Goal: Browse casually: Explore the website without a specific task or goal

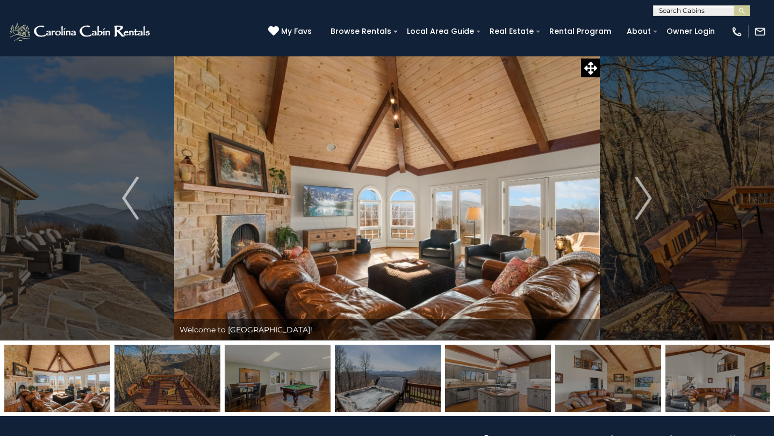
click at [644, 203] on img "Next" at bounding box center [643, 198] width 16 height 43
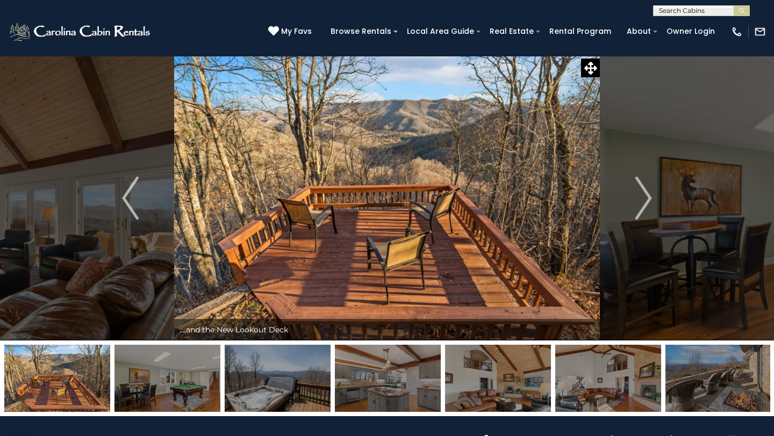
click at [644, 203] on img "Next" at bounding box center [643, 198] width 16 height 43
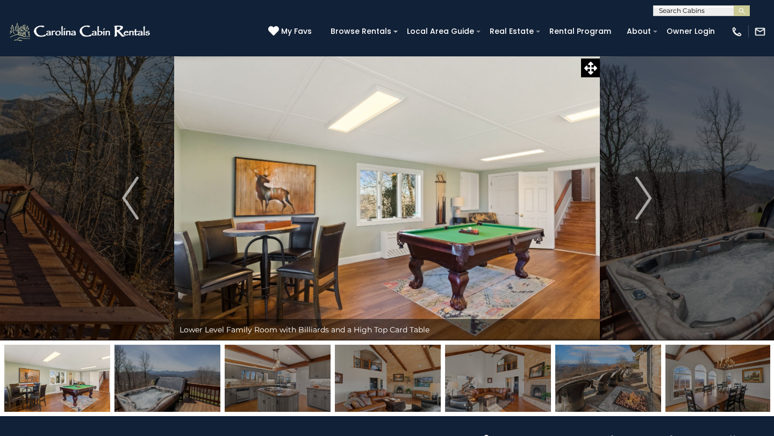
click at [644, 203] on img "Next" at bounding box center [643, 198] width 16 height 43
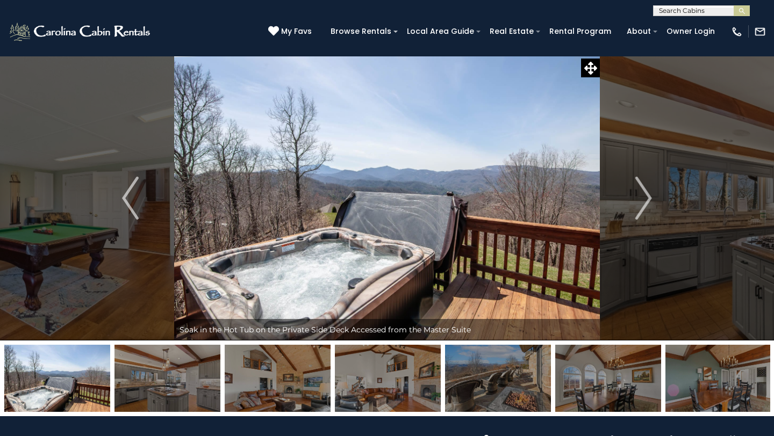
click at [644, 203] on img "Next" at bounding box center [643, 198] width 16 height 43
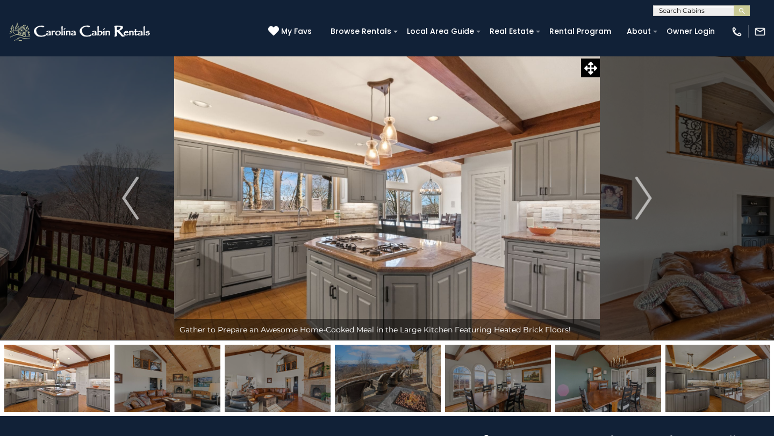
click at [644, 203] on img "Next" at bounding box center [643, 198] width 16 height 43
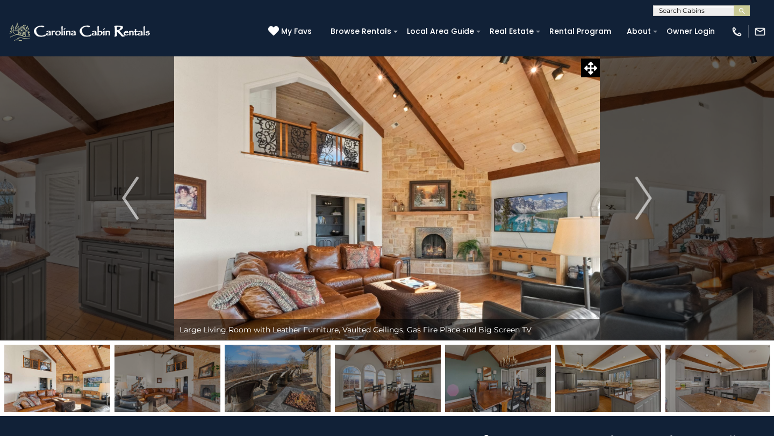
click at [644, 203] on img "Next" at bounding box center [643, 198] width 16 height 43
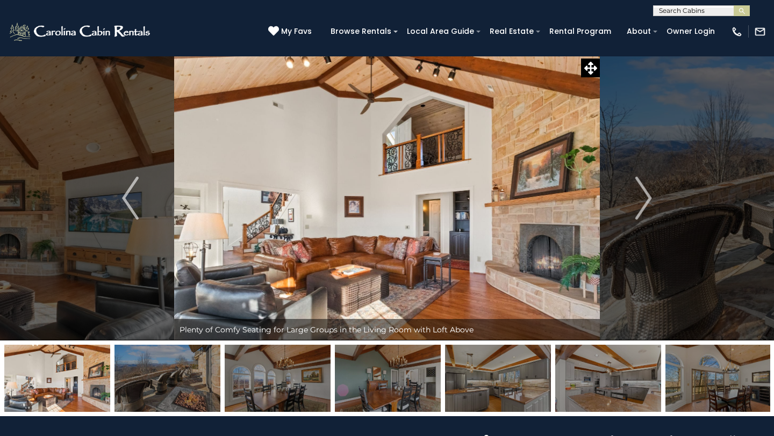
click at [644, 203] on img "Next" at bounding box center [643, 198] width 16 height 43
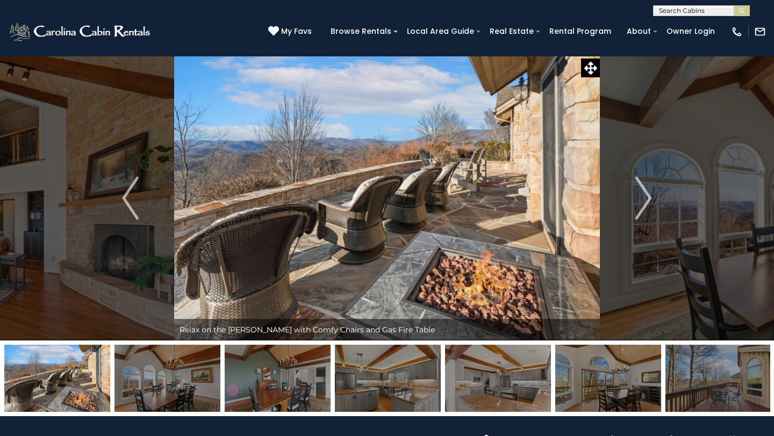
click at [644, 203] on img "Next" at bounding box center [643, 198] width 16 height 43
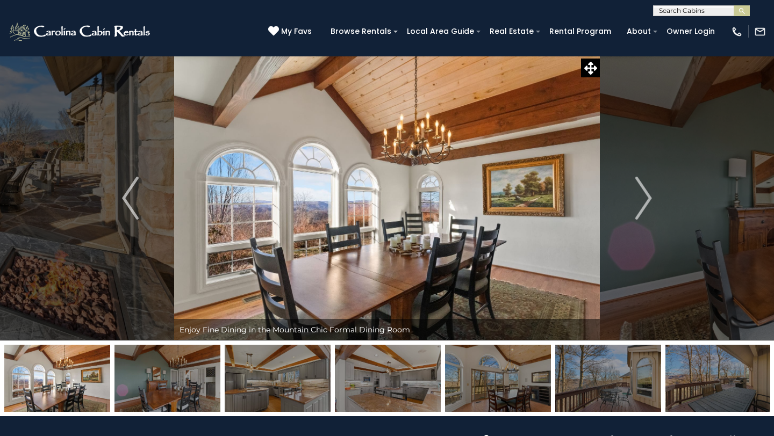
click at [644, 203] on img "Next" at bounding box center [643, 198] width 16 height 43
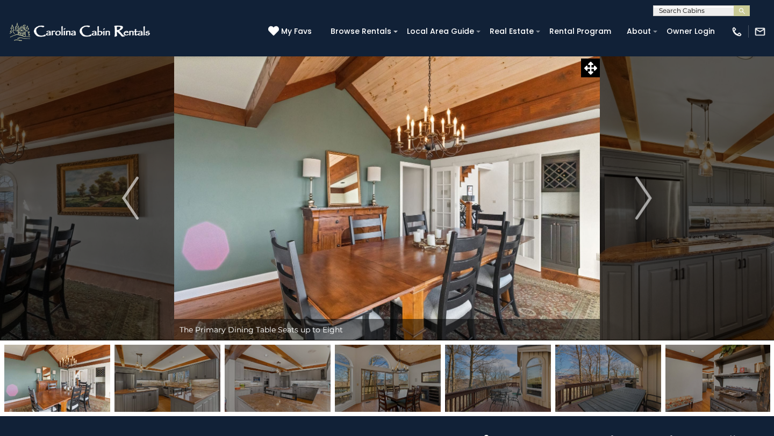
click at [644, 203] on img "Next" at bounding box center [643, 198] width 16 height 43
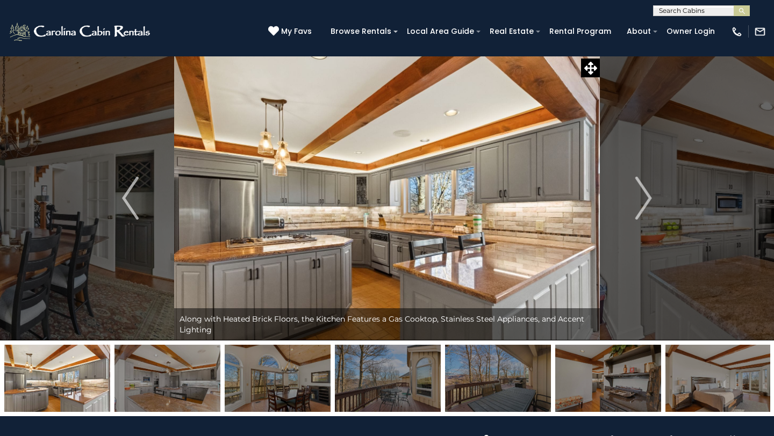
click at [644, 203] on img "Next" at bounding box center [643, 198] width 16 height 43
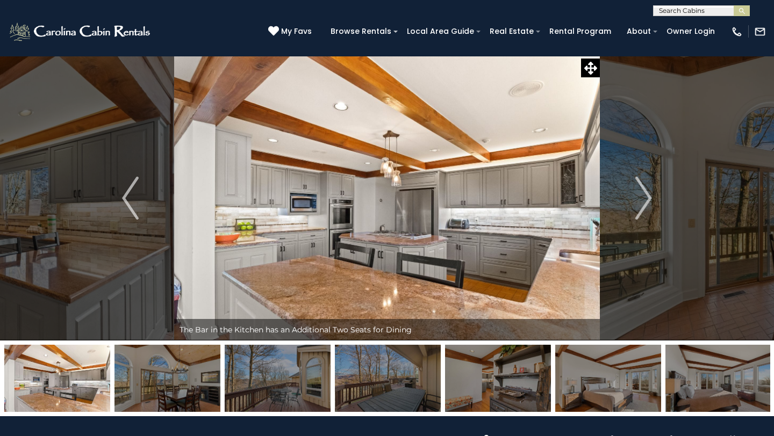
click at [644, 203] on img "Next" at bounding box center [643, 198] width 16 height 43
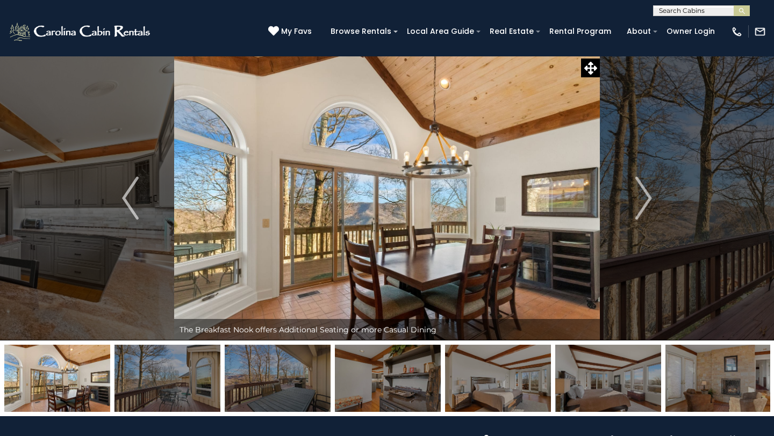
click at [644, 203] on img "Next" at bounding box center [643, 198] width 16 height 43
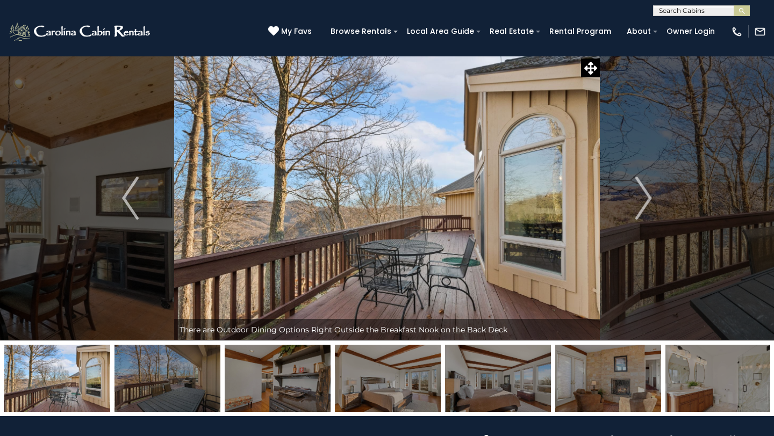
click at [644, 203] on img "Next" at bounding box center [643, 198] width 16 height 43
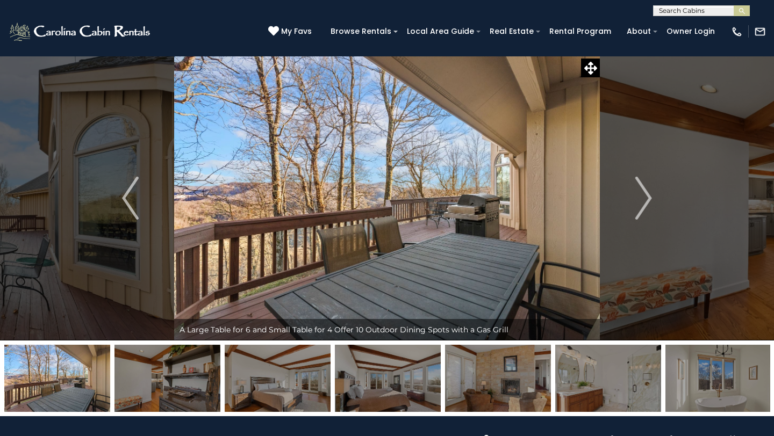
click at [644, 203] on img "Next" at bounding box center [643, 198] width 16 height 43
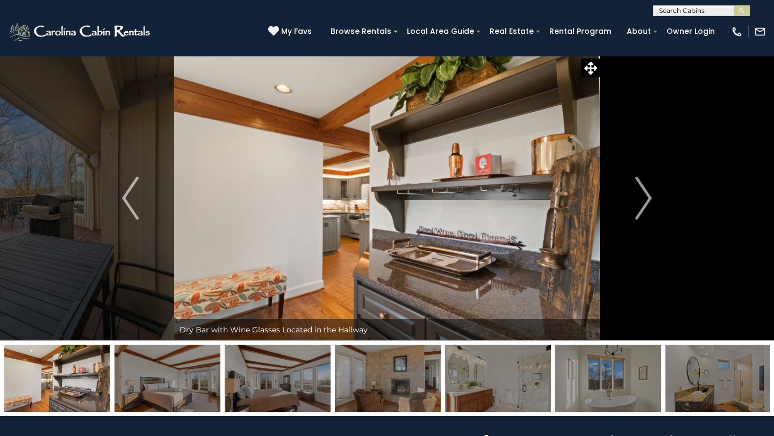
click at [644, 203] on img "Next" at bounding box center [643, 198] width 16 height 43
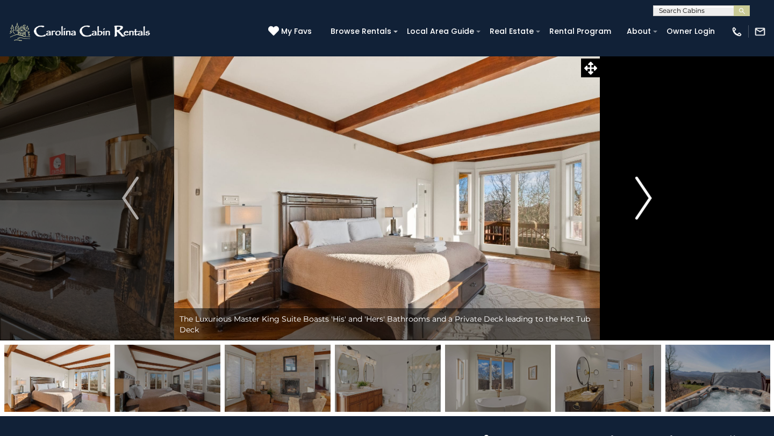
click at [644, 203] on img "Next" at bounding box center [643, 198] width 16 height 43
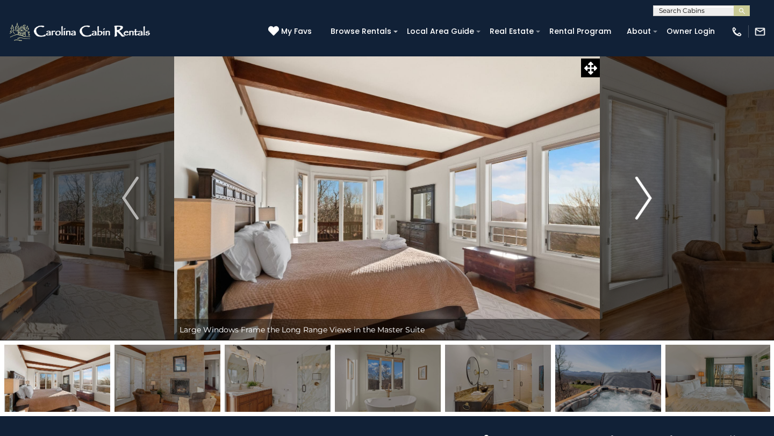
click at [644, 203] on img "Next" at bounding box center [643, 198] width 16 height 43
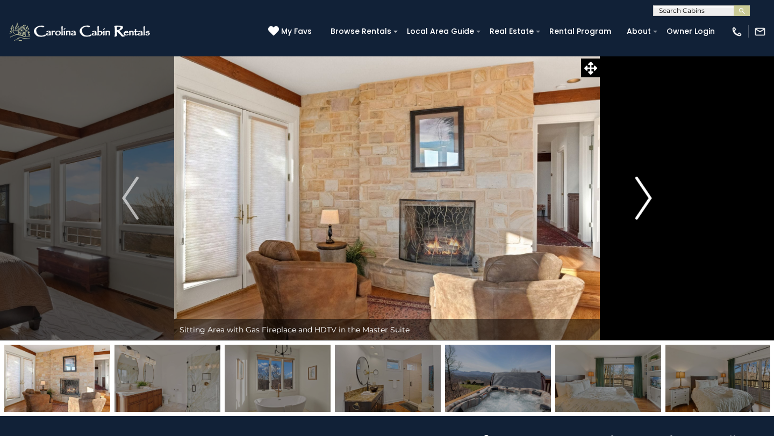
click at [644, 203] on img "Next" at bounding box center [643, 198] width 16 height 43
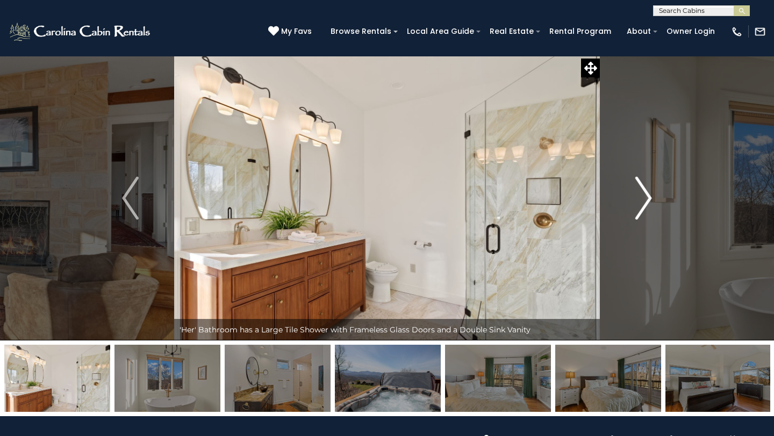
click at [644, 203] on img "Next" at bounding box center [643, 198] width 16 height 43
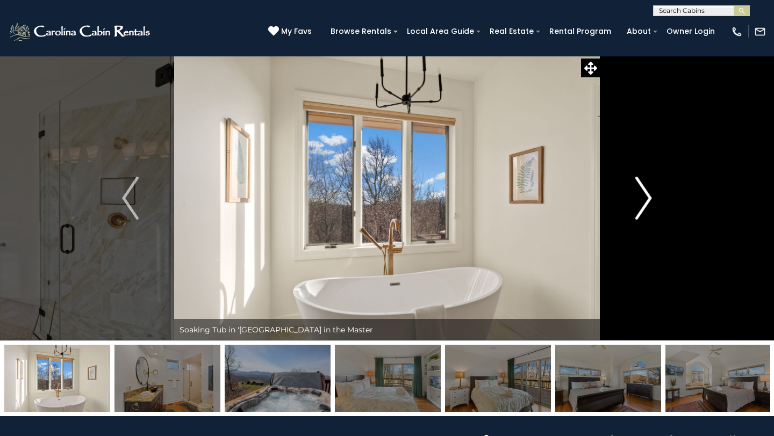
click at [644, 203] on img "Next" at bounding box center [643, 198] width 16 height 43
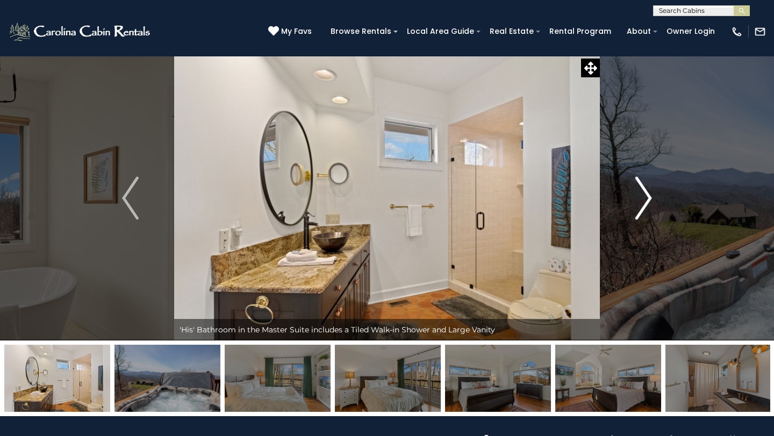
click at [644, 203] on img "Next" at bounding box center [643, 198] width 16 height 43
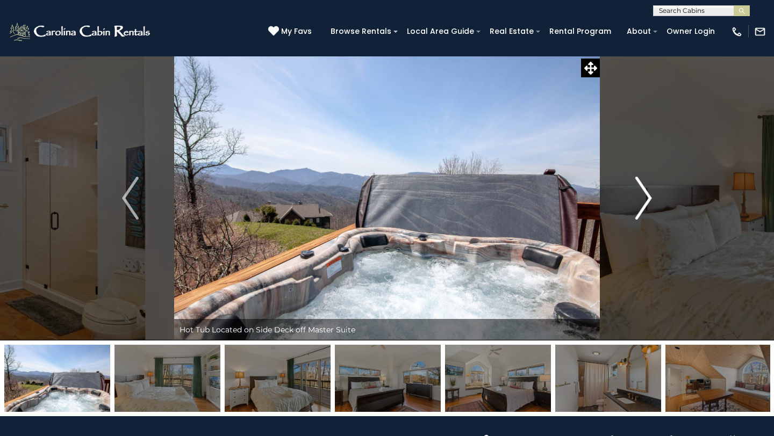
click at [644, 203] on img "Next" at bounding box center [643, 198] width 16 height 43
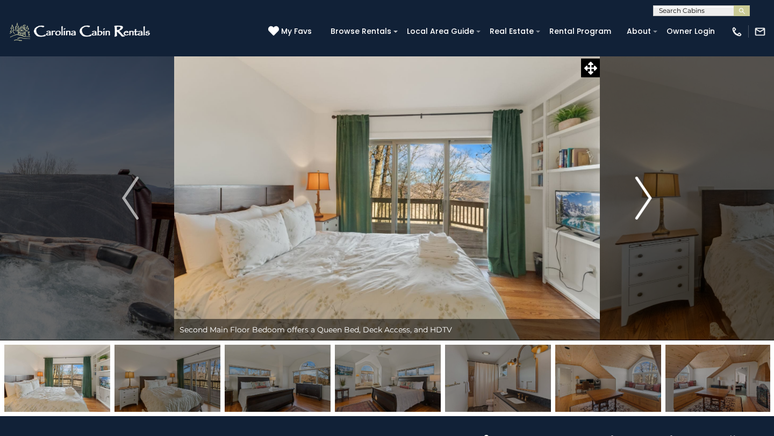
click at [656, 196] on button "Next" at bounding box center [644, 198] width 88 height 285
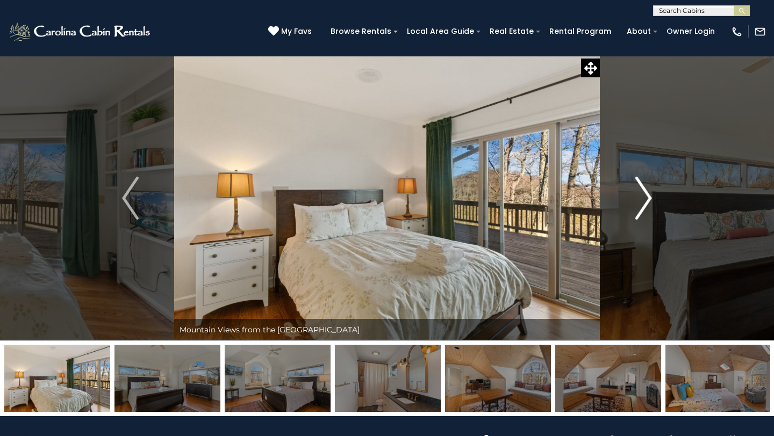
click at [656, 196] on button "Next" at bounding box center [644, 198] width 88 height 285
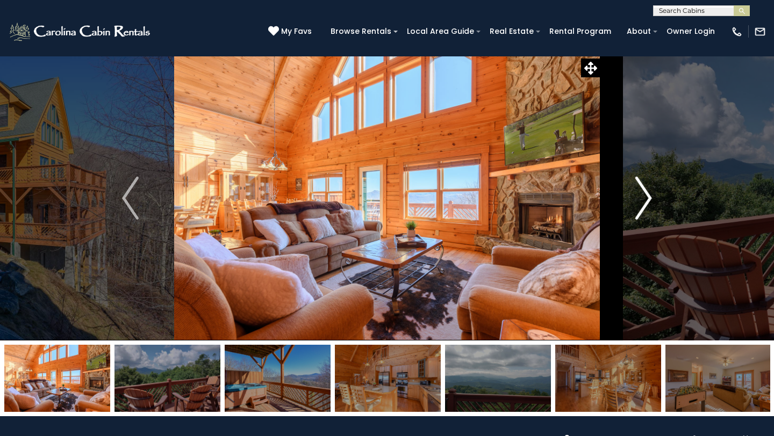
click at [648, 187] on img "Next" at bounding box center [643, 198] width 16 height 43
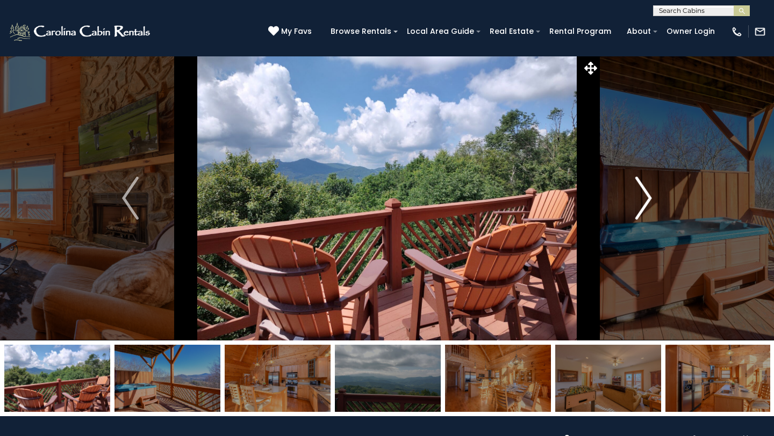
click at [648, 187] on img "Next" at bounding box center [643, 198] width 16 height 43
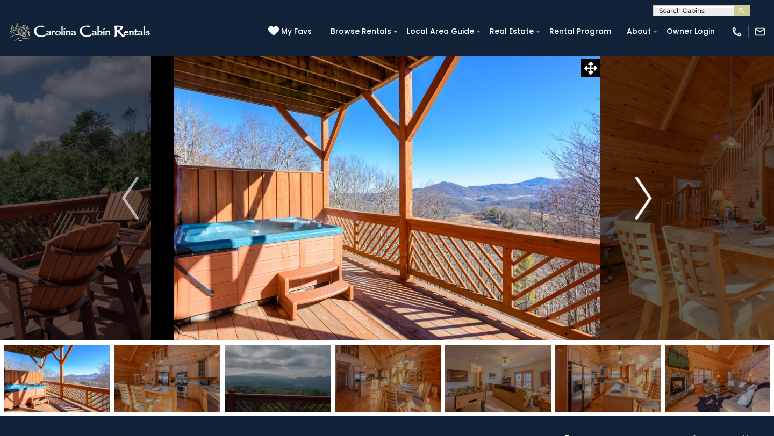
click at [648, 187] on img "Next" at bounding box center [643, 198] width 16 height 43
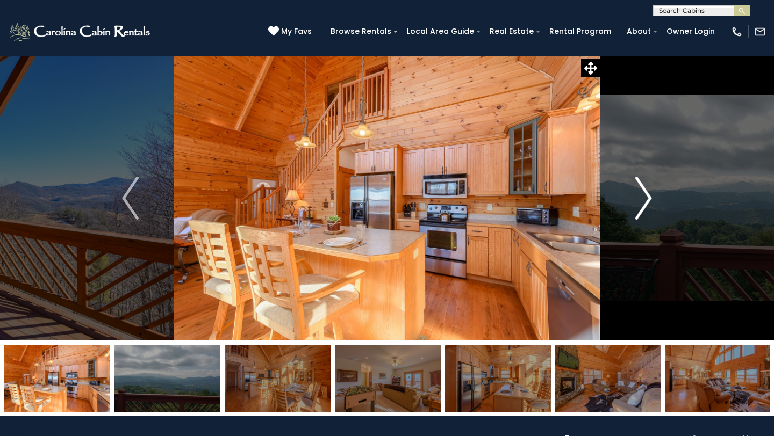
click at [648, 187] on img "Next" at bounding box center [643, 198] width 16 height 43
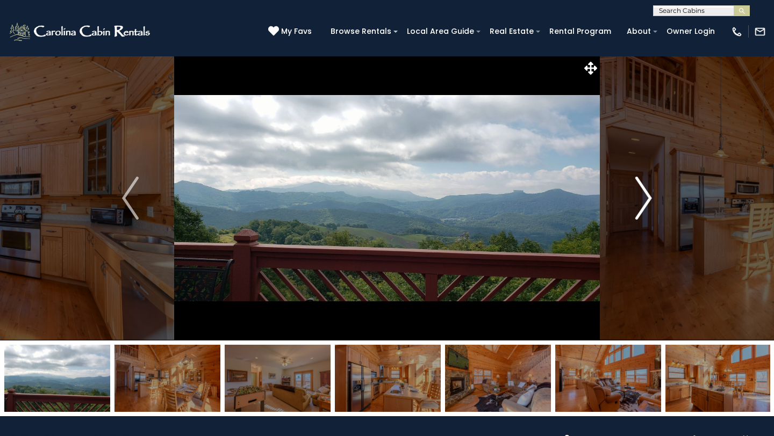
click at [648, 187] on img "Next" at bounding box center [643, 198] width 16 height 43
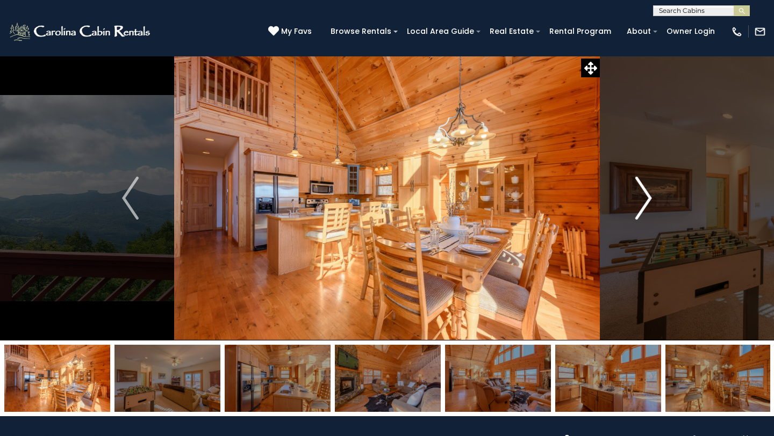
click at [648, 187] on img "Next" at bounding box center [643, 198] width 16 height 43
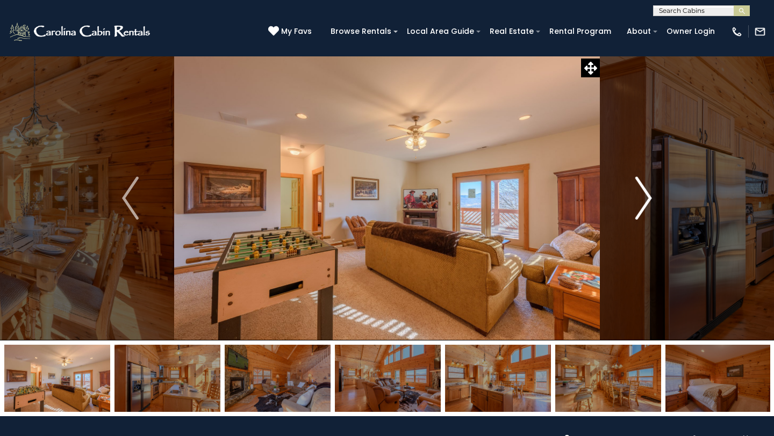
click at [648, 187] on img "Next" at bounding box center [643, 198] width 16 height 43
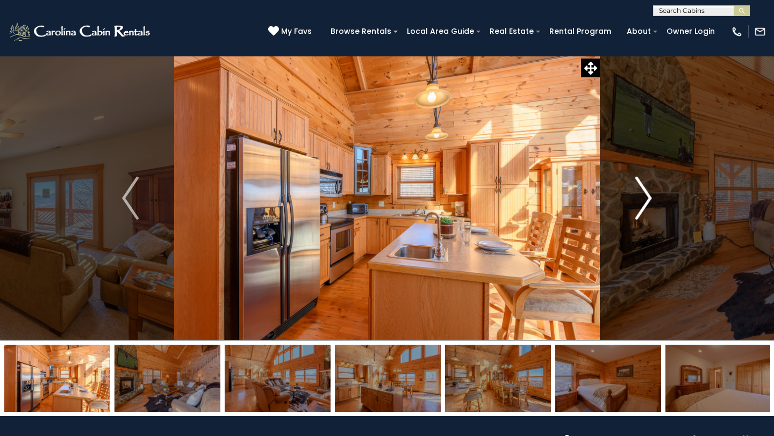
click at [648, 187] on img "Next" at bounding box center [643, 198] width 16 height 43
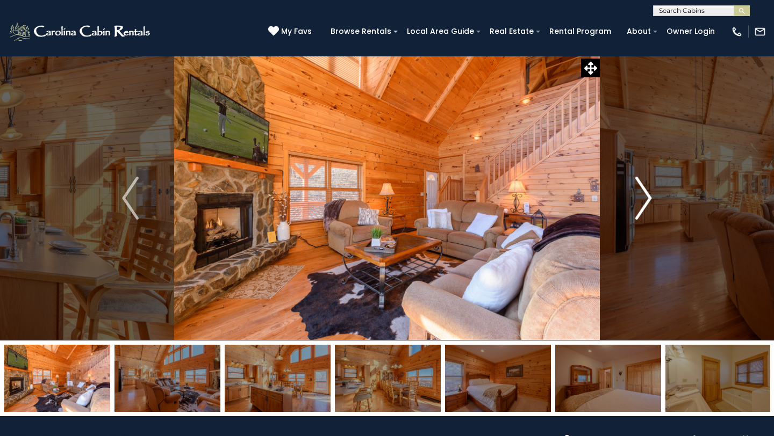
click at [648, 187] on img "Next" at bounding box center [643, 198] width 16 height 43
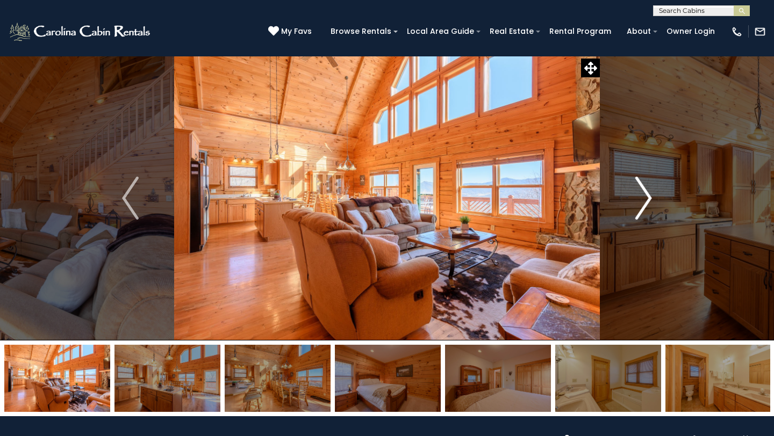
click at [648, 187] on img "Next" at bounding box center [643, 198] width 16 height 43
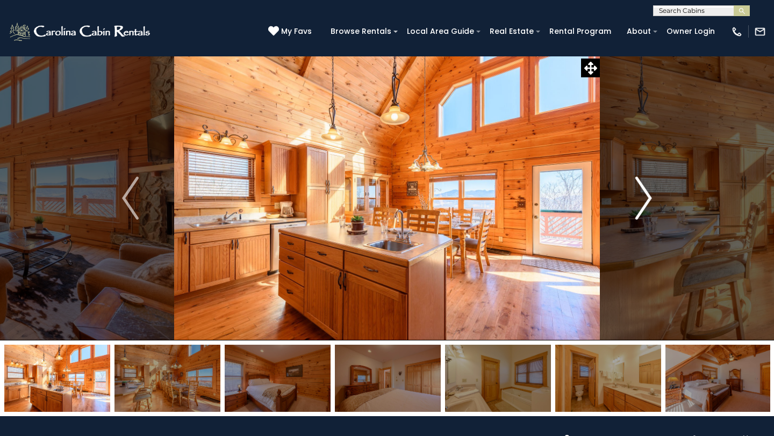
click at [648, 187] on img "Next" at bounding box center [643, 198] width 16 height 43
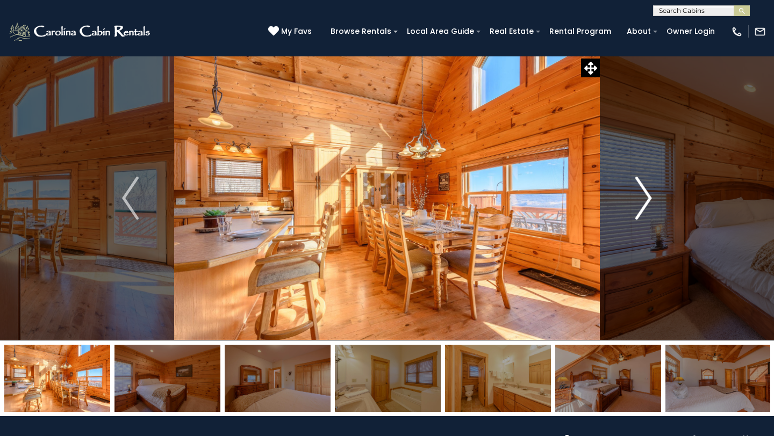
click at [648, 187] on img "Next" at bounding box center [643, 198] width 16 height 43
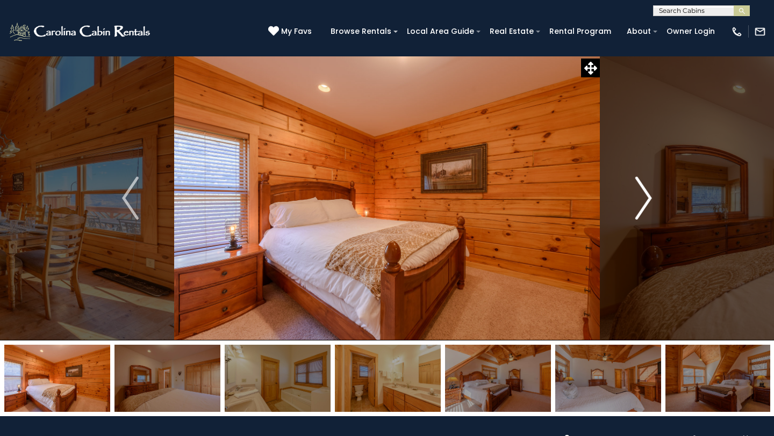
click at [648, 187] on img "Next" at bounding box center [643, 198] width 16 height 43
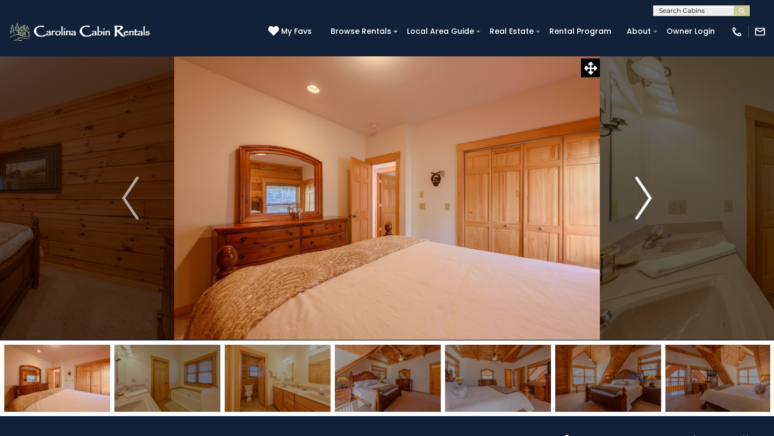
click at [648, 187] on img "Next" at bounding box center [643, 198] width 16 height 43
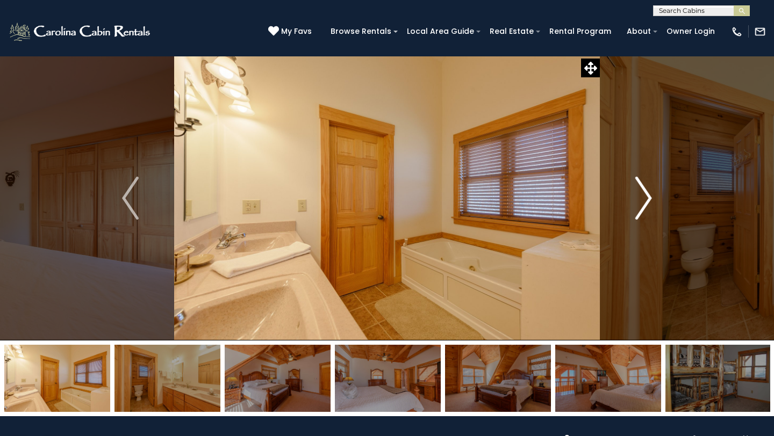
click at [648, 187] on img "Next" at bounding box center [643, 198] width 16 height 43
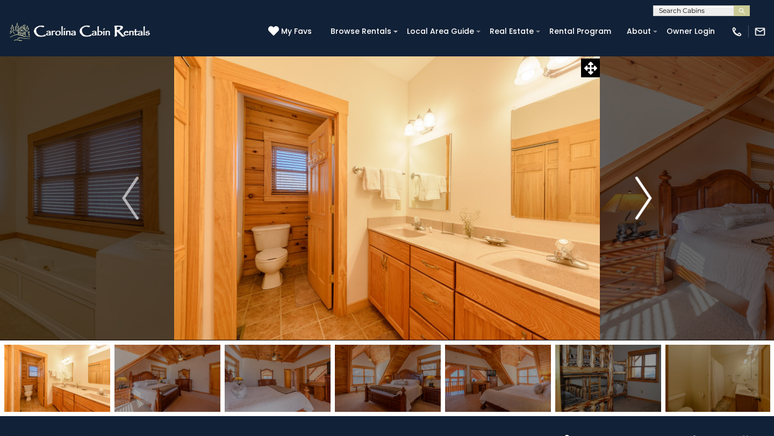
click at [648, 187] on img "Next" at bounding box center [643, 198] width 16 height 43
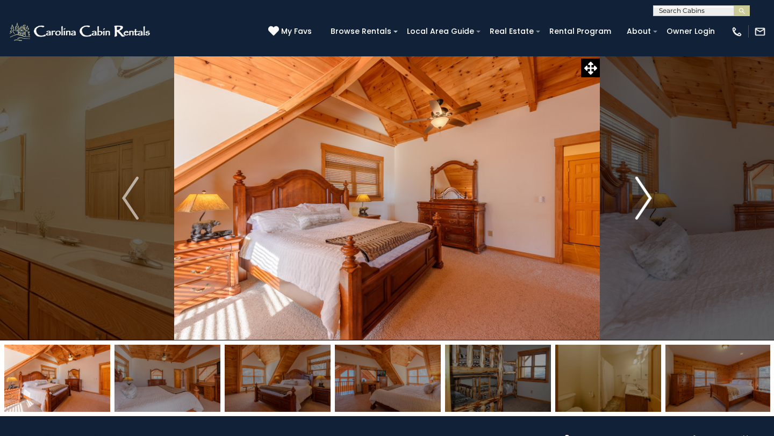
click at [648, 187] on img "Next" at bounding box center [643, 198] width 16 height 43
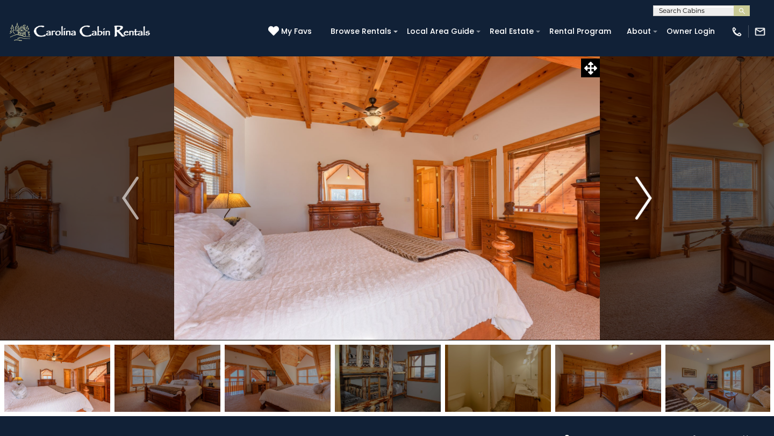
click at [648, 187] on img "Next" at bounding box center [643, 198] width 16 height 43
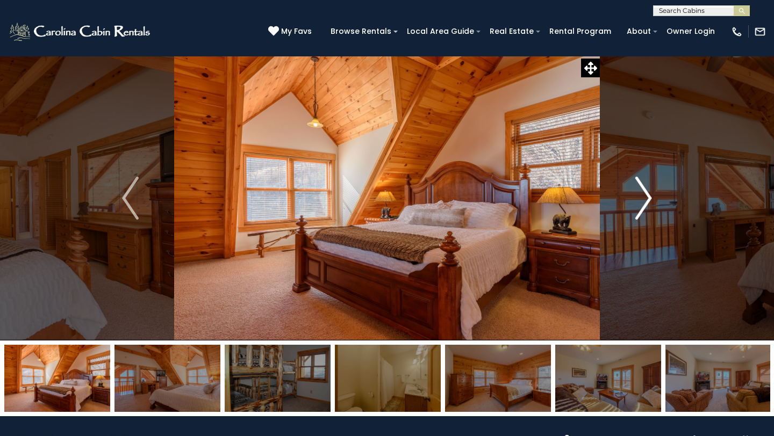
click at [648, 187] on img "Next" at bounding box center [643, 198] width 16 height 43
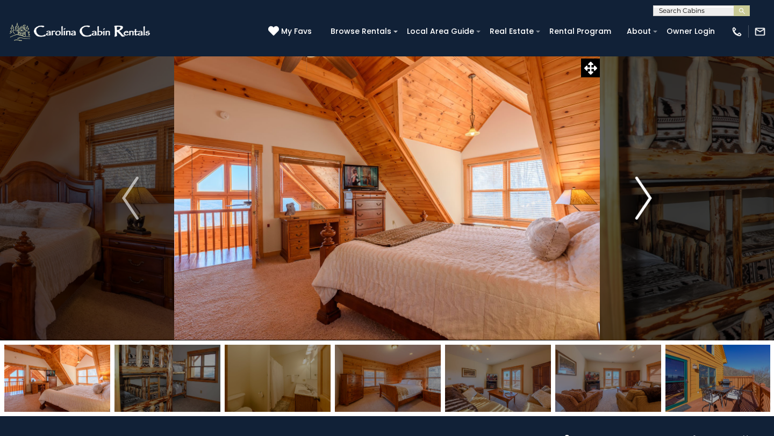
click at [648, 187] on img "Next" at bounding box center [643, 198] width 16 height 43
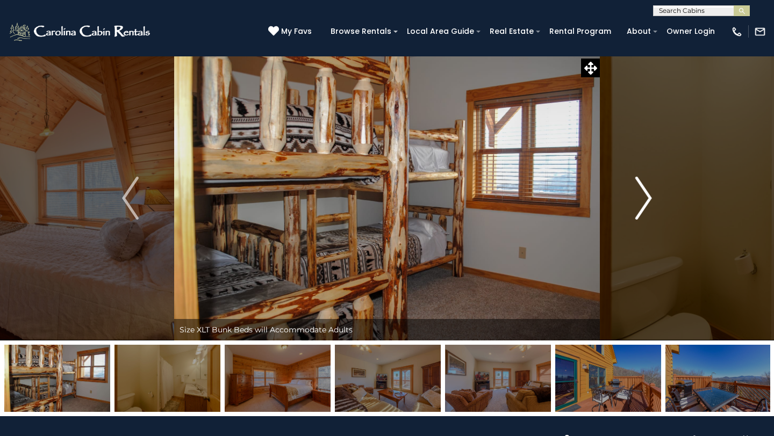
click at [648, 187] on img "Next" at bounding box center [643, 198] width 16 height 43
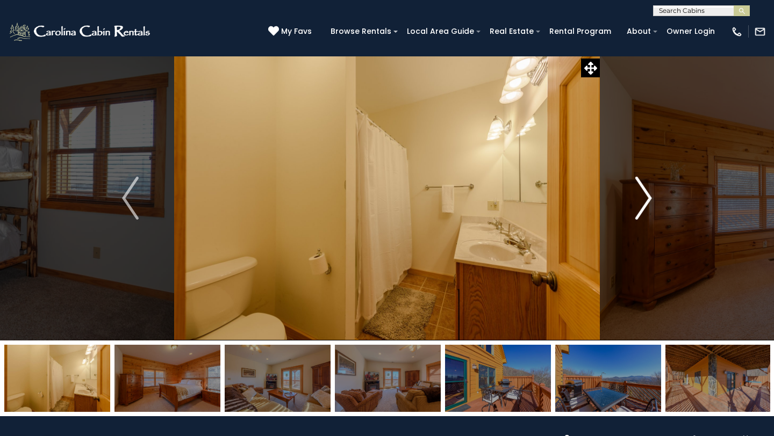
click at [648, 187] on img "Next" at bounding box center [643, 198] width 16 height 43
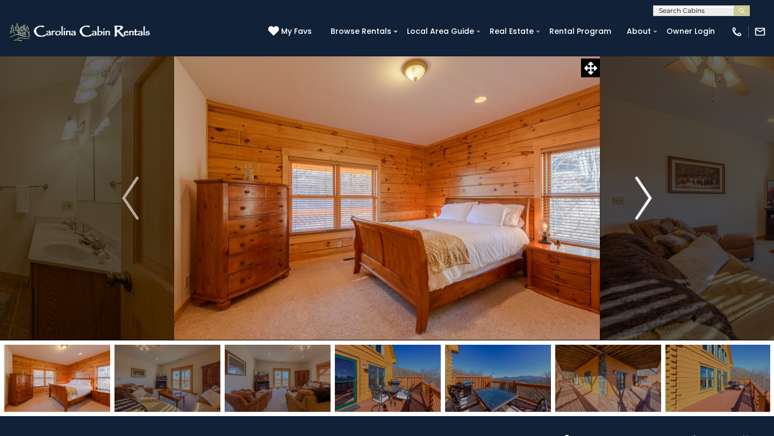
click at [648, 187] on img "Next" at bounding box center [643, 198] width 16 height 43
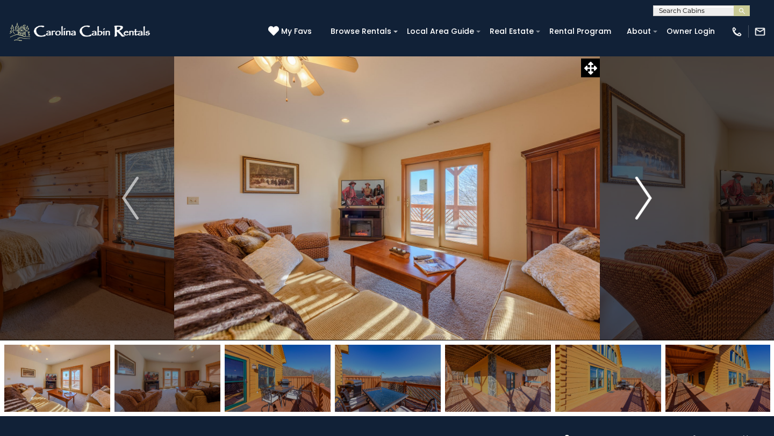
click at [648, 187] on img "Next" at bounding box center [643, 198] width 16 height 43
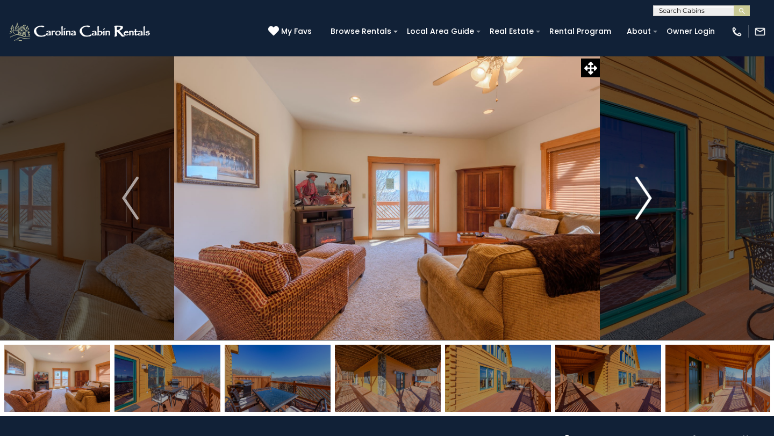
click at [648, 187] on img "Next" at bounding box center [643, 198] width 16 height 43
